Goal: Task Accomplishment & Management: Manage account settings

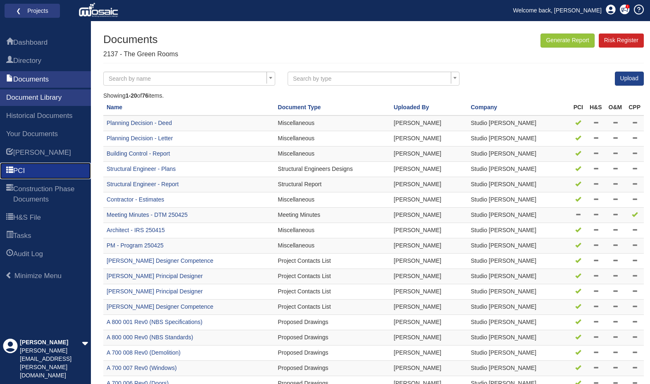
click at [32, 179] on link "PCI" at bounding box center [45, 170] width 91 height 17
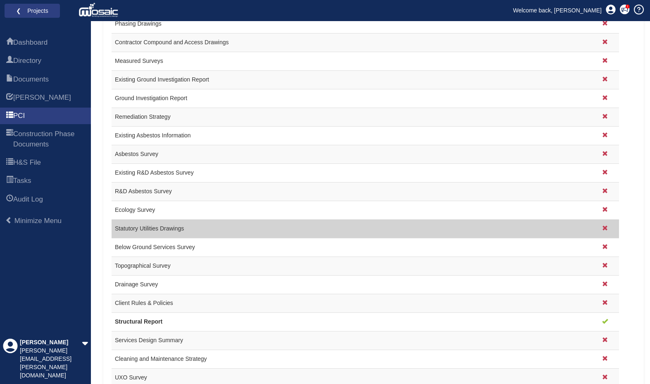
scroll to position [678, 0]
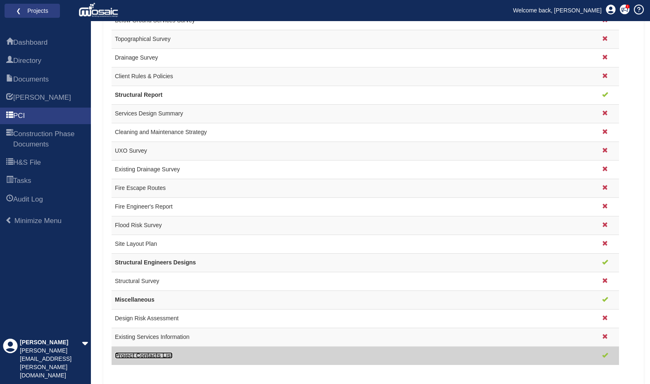
click at [148, 354] on link "Project Contacts List" at bounding box center [144, 355] width 58 height 7
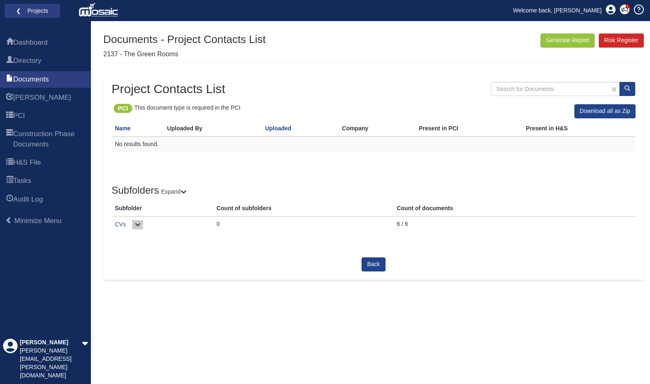
click at [135, 225] on icon at bounding box center [138, 224] width 6 height 6
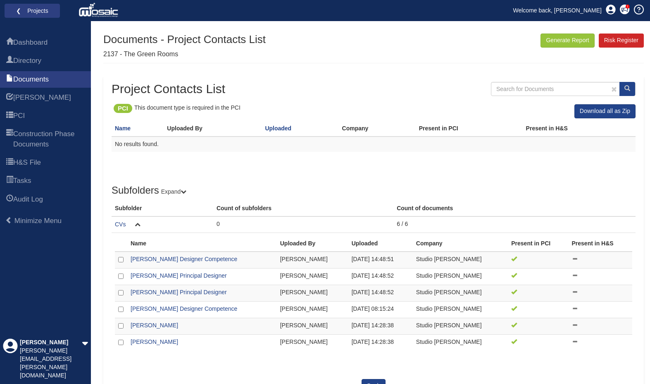
click at [188, 126] on th "Uploaded By" at bounding box center [213, 128] width 98 height 15
click at [185, 130] on th "Uploaded By" at bounding box center [213, 128] width 98 height 15
click at [124, 106] on p "PCI" at bounding box center [123, 108] width 10 height 9
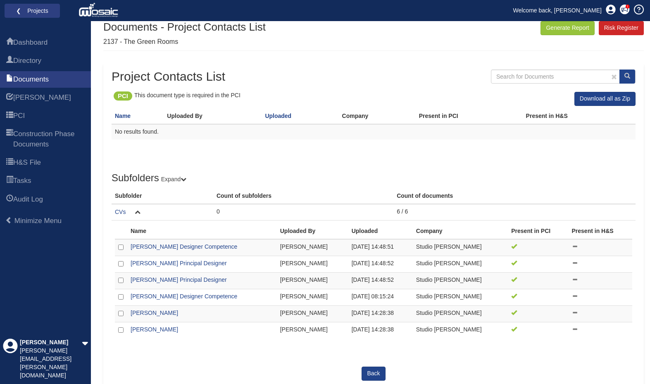
scroll to position [17, 0]
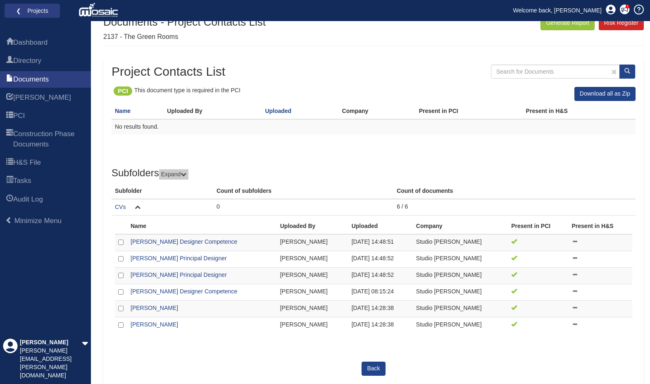
click at [186, 175] on icon at bounding box center [184, 174] width 6 height 6
click at [0, 0] on icon at bounding box center [0, 0] width 0 height 0
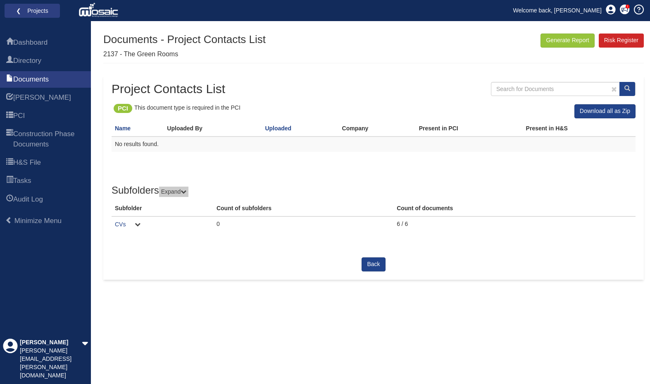
scroll to position [0, 0]
click at [0, 0] on icon at bounding box center [0, 0] width 0 height 0
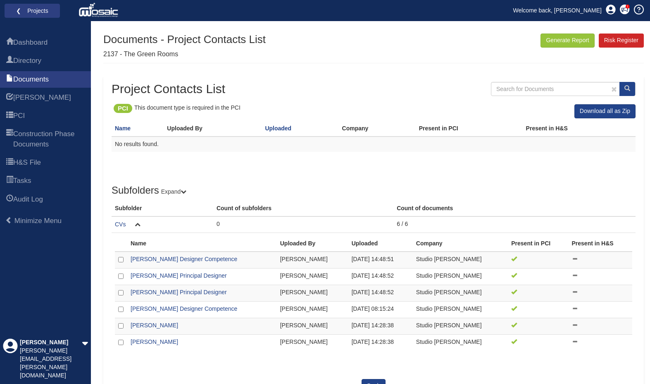
scroll to position [17, 0]
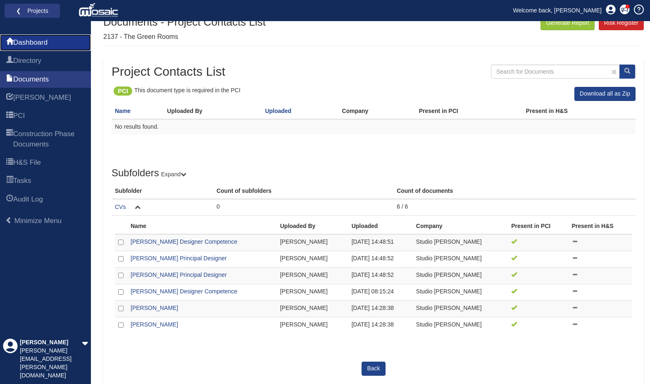
click at [36, 46] on span "Dashboard" at bounding box center [30, 43] width 34 height 10
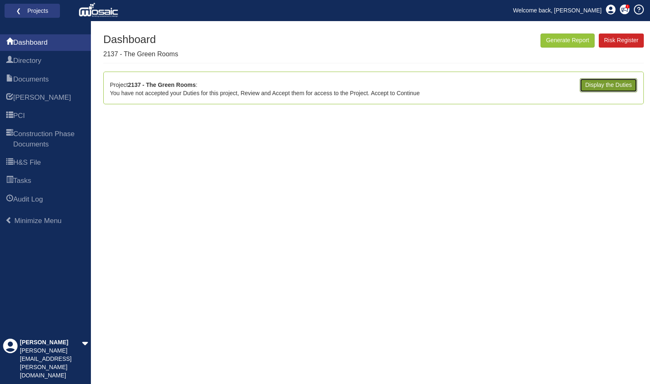
click at [611, 83] on link "Display the Duties" at bounding box center [608, 85] width 57 height 14
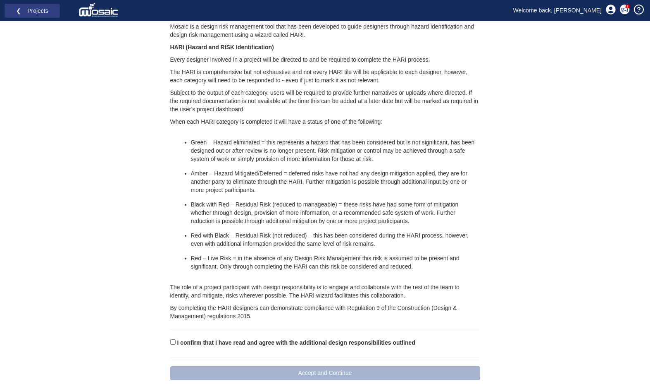
scroll to position [548, 0]
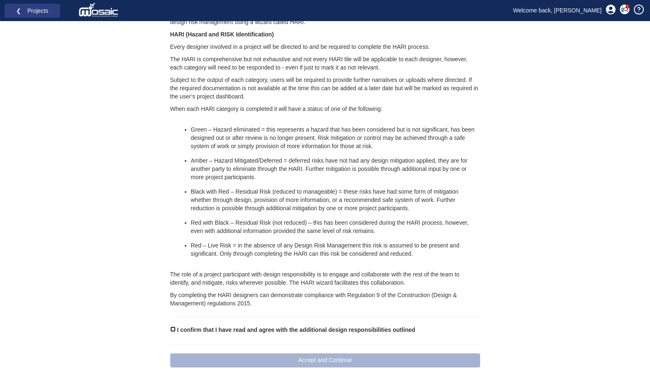
click at [174, 328] on input "I confirm that I have read and agree with the additional design responsibilitie…" at bounding box center [172, 328] width 5 height 5
checkbox input "true"
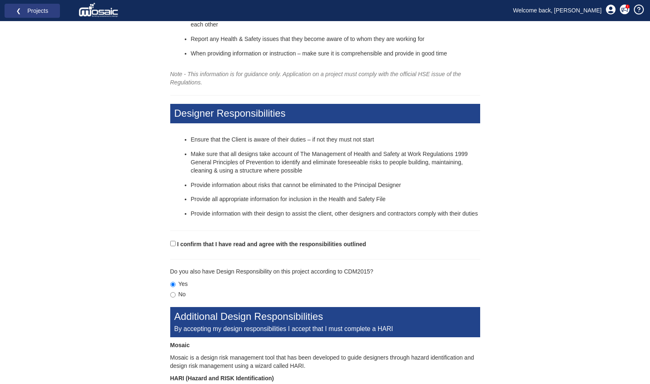
scroll to position [197, 0]
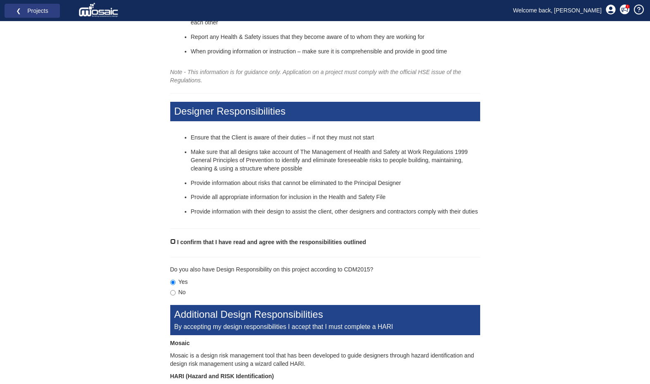
click at [174, 244] on input "I confirm that I have read and agree with the responsibilities outlined" at bounding box center [172, 240] width 5 height 5
checkbox input "true"
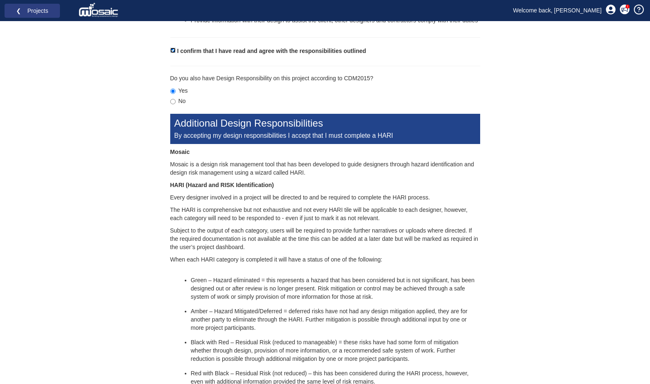
scroll to position [548, 0]
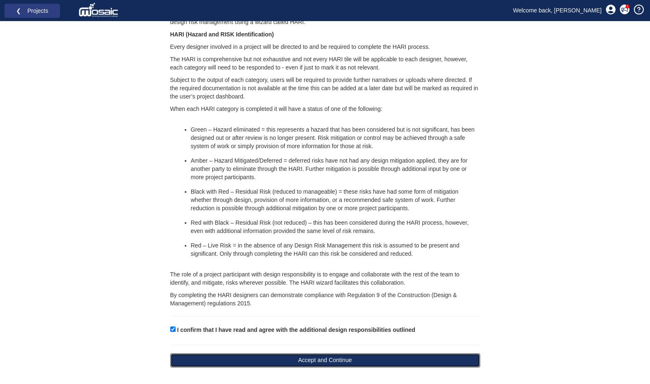
click at [328, 358] on button "Accept and Continue" at bounding box center [325, 360] width 310 height 14
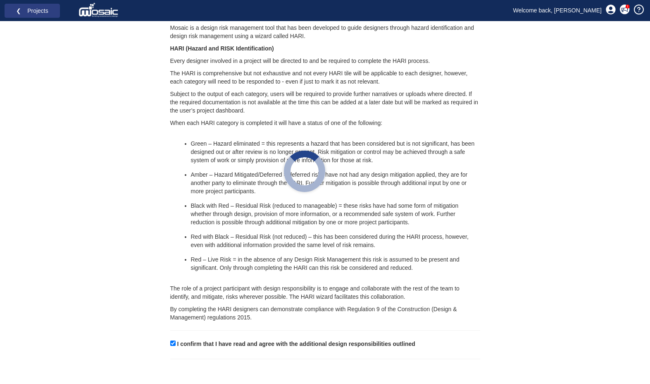
scroll to position [534, 0]
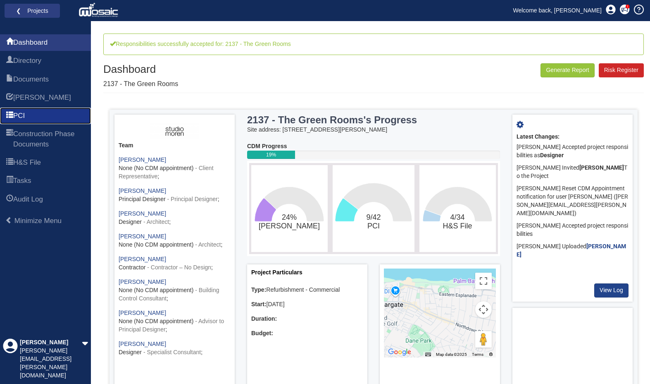
click at [23, 117] on span "PCI" at bounding box center [19, 116] width 12 height 10
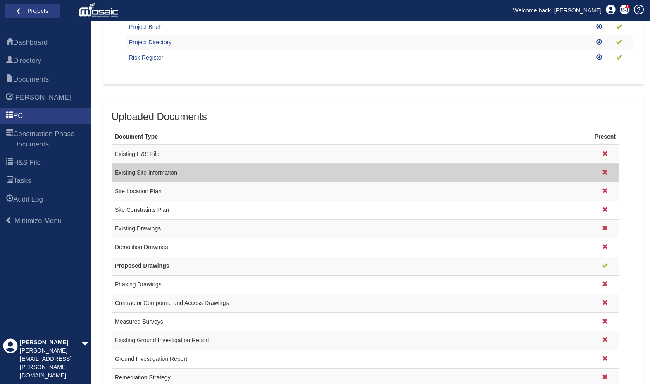
scroll to position [678, 0]
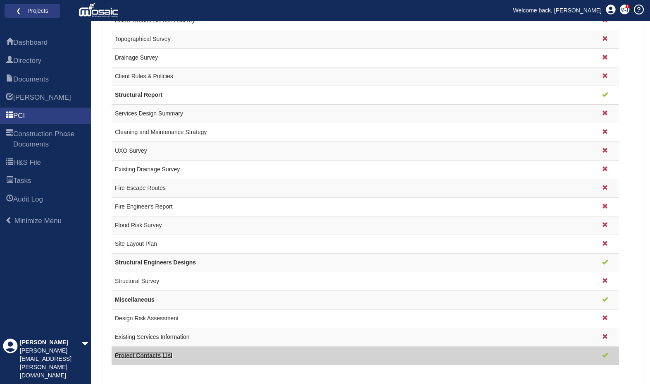
click at [134, 352] on link "Project Contacts List" at bounding box center [144, 355] width 58 height 7
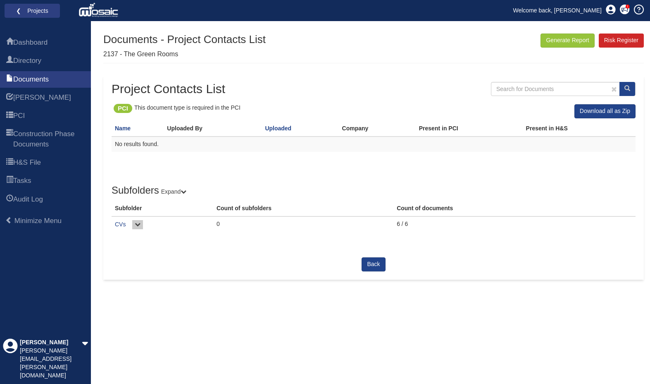
click at [133, 226] on button at bounding box center [137, 224] width 11 height 9
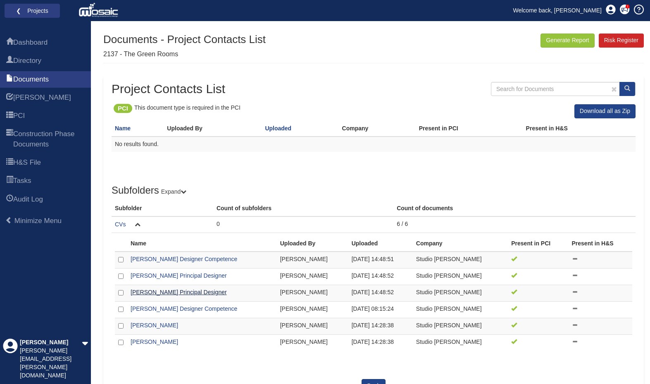
scroll to position [17, 0]
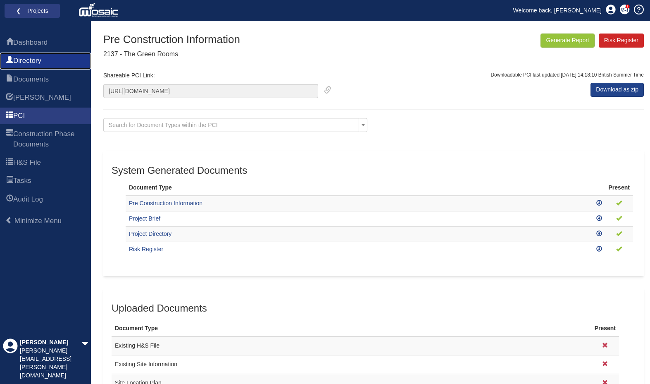
click at [39, 57] on span "Directory" at bounding box center [27, 61] width 28 height 10
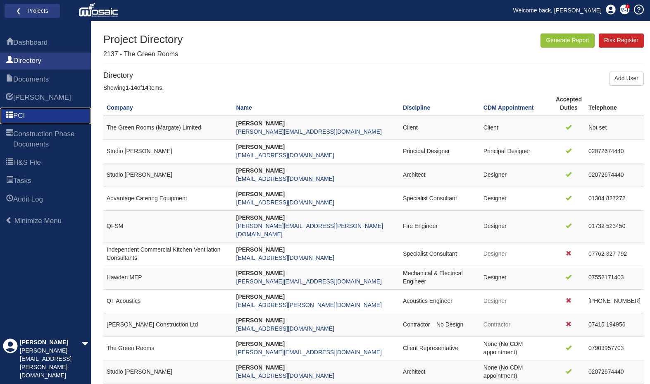
click at [19, 115] on span "PCI" at bounding box center [19, 116] width 12 height 10
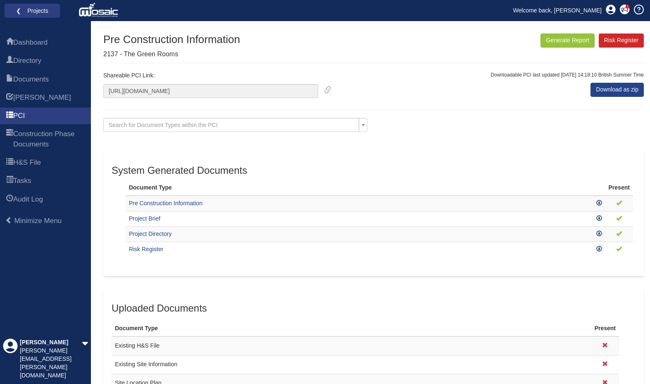
scroll to position [678, 0]
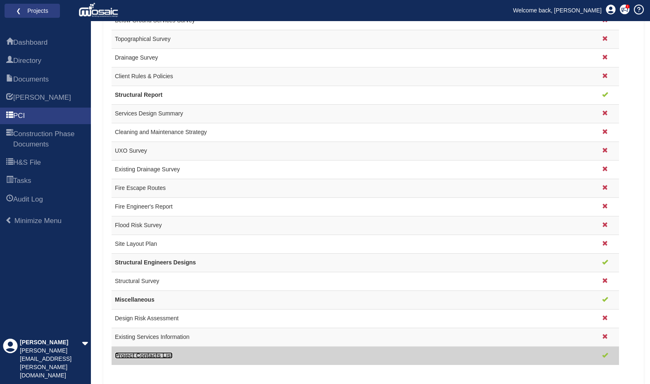
click at [153, 357] on link "Project Contacts List" at bounding box center [144, 355] width 58 height 7
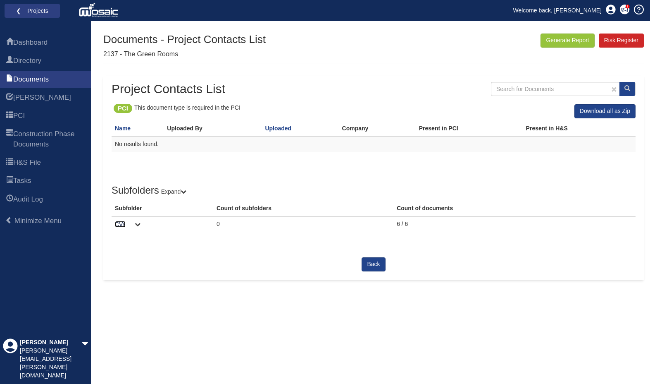
click at [124, 226] on link "CVs" at bounding box center [120, 224] width 11 height 7
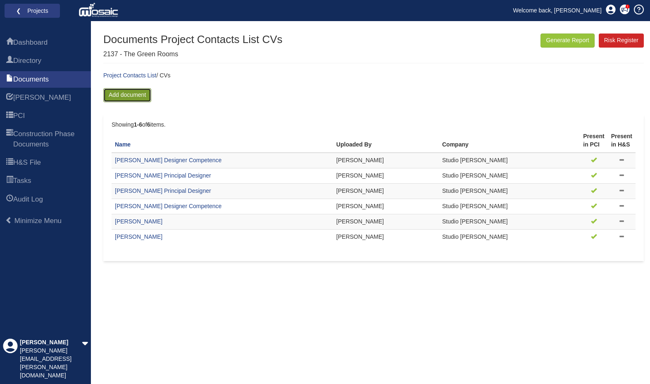
click at [134, 96] on link "Add document" at bounding box center [127, 95] width 48 height 14
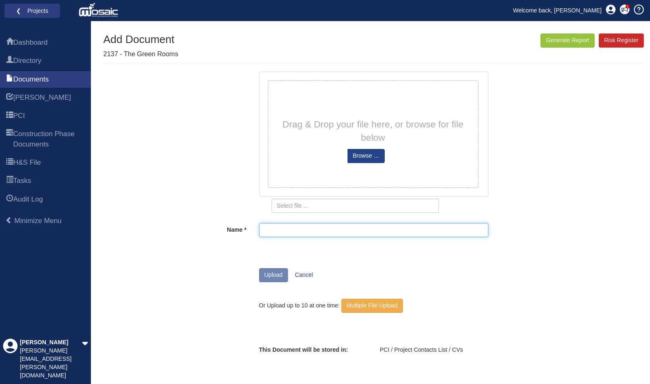
click at [290, 227] on input "Name" at bounding box center [373, 230] width 229 height 14
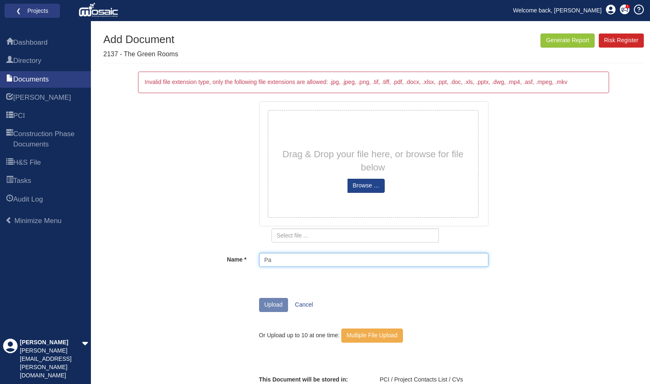
type input "P"
click at [329, 201] on div "Drag & Drop your file here, or browse for file below" at bounding box center [373, 160] width 206 height 97
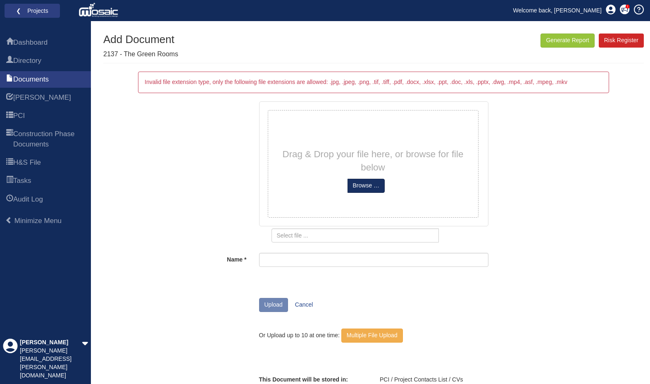
click at [370, 186] on input "file" at bounding box center [366, 185] width 37 height 13
type input "Paul Robinson CV 2025.docx"
type input "Paul Robinson CV 2025"
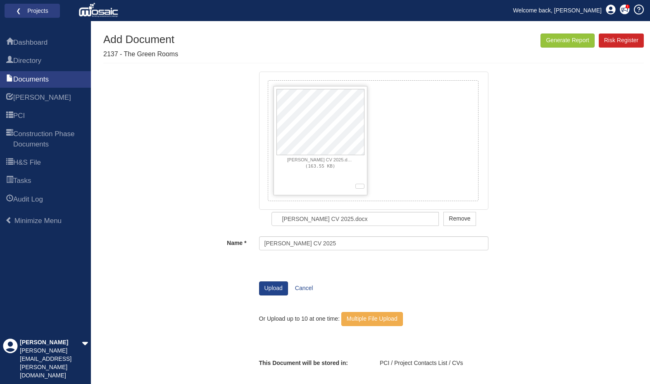
click at [253, 287] on div "Upload Cancel Or Upload up to 10 at one time: Multiple File Upload" at bounding box center [374, 320] width 242 height 78
click at [262, 286] on button "Upload" at bounding box center [273, 288] width 29 height 14
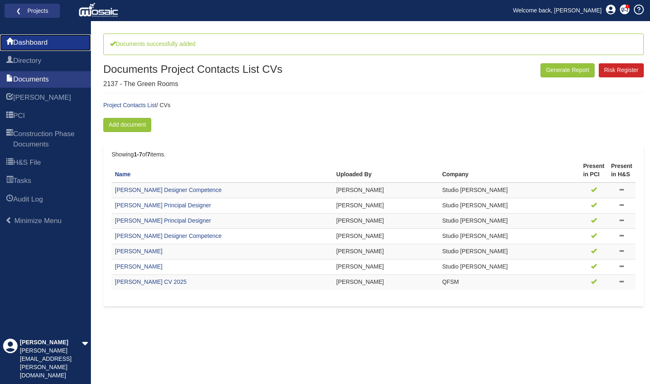
click at [29, 41] on span "Dashboard" at bounding box center [30, 43] width 34 height 10
